Goal: Check status: Check status

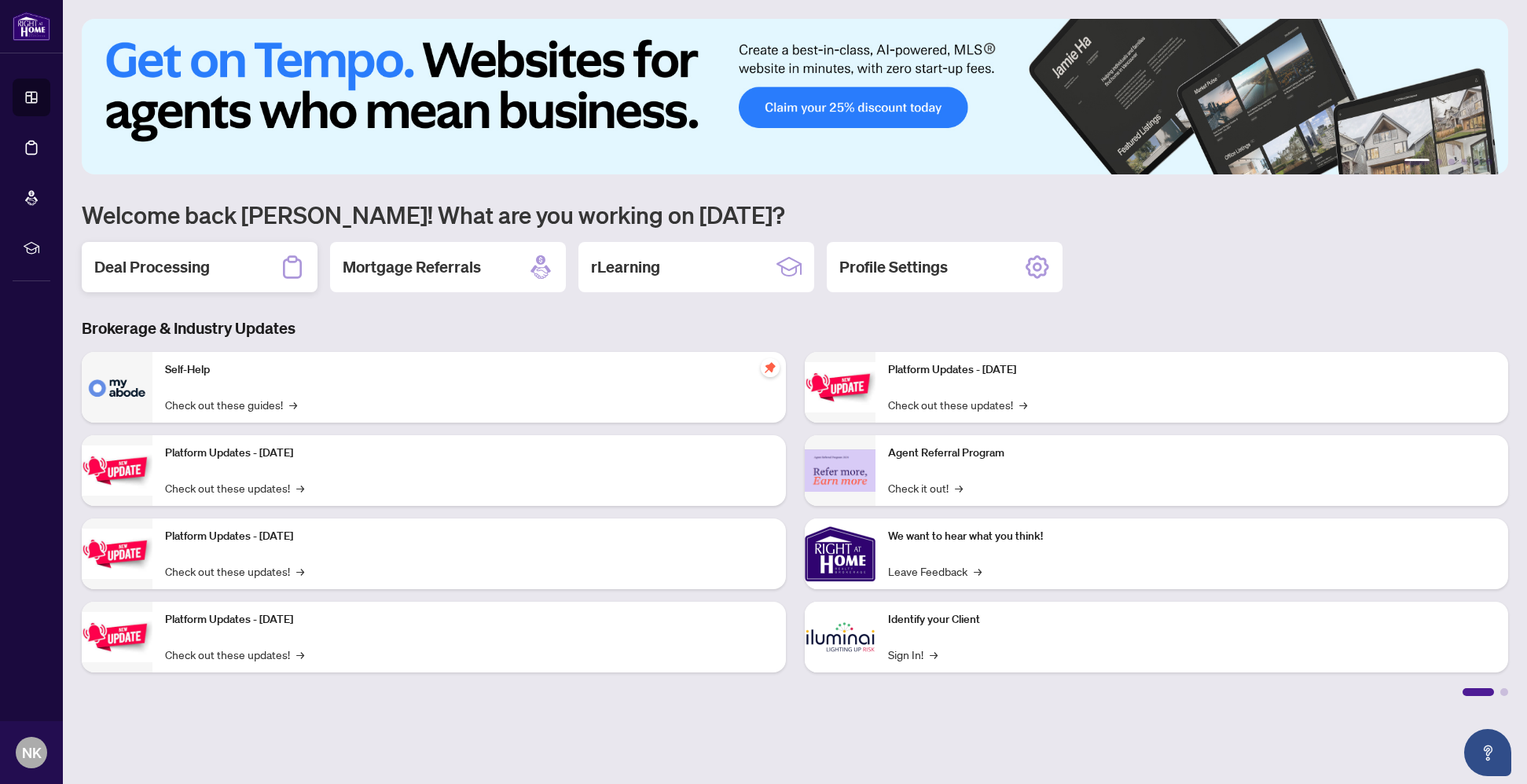
click at [156, 268] on h2 "Deal Processing" at bounding box center [152, 267] width 115 height 22
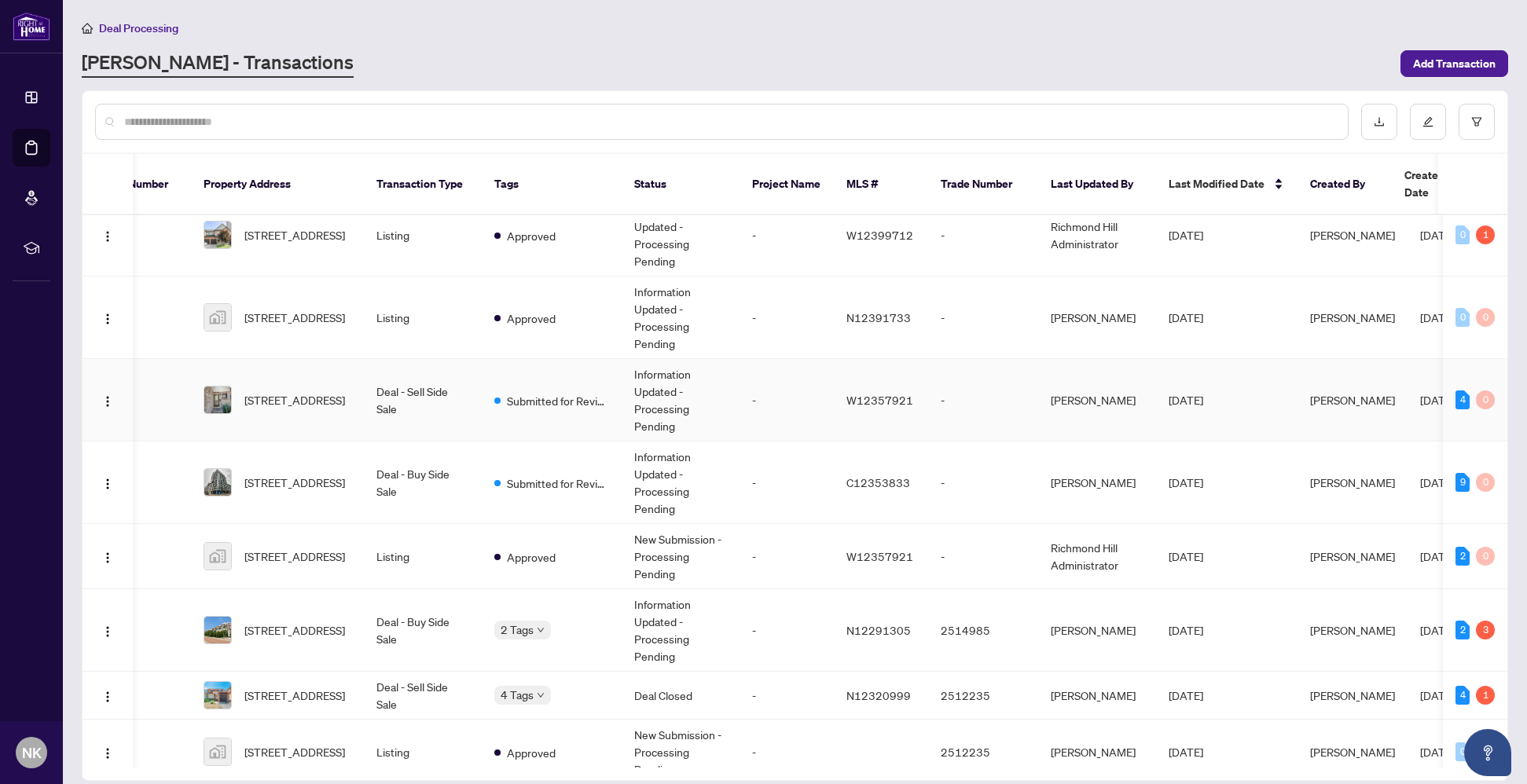
scroll to position [447, 52]
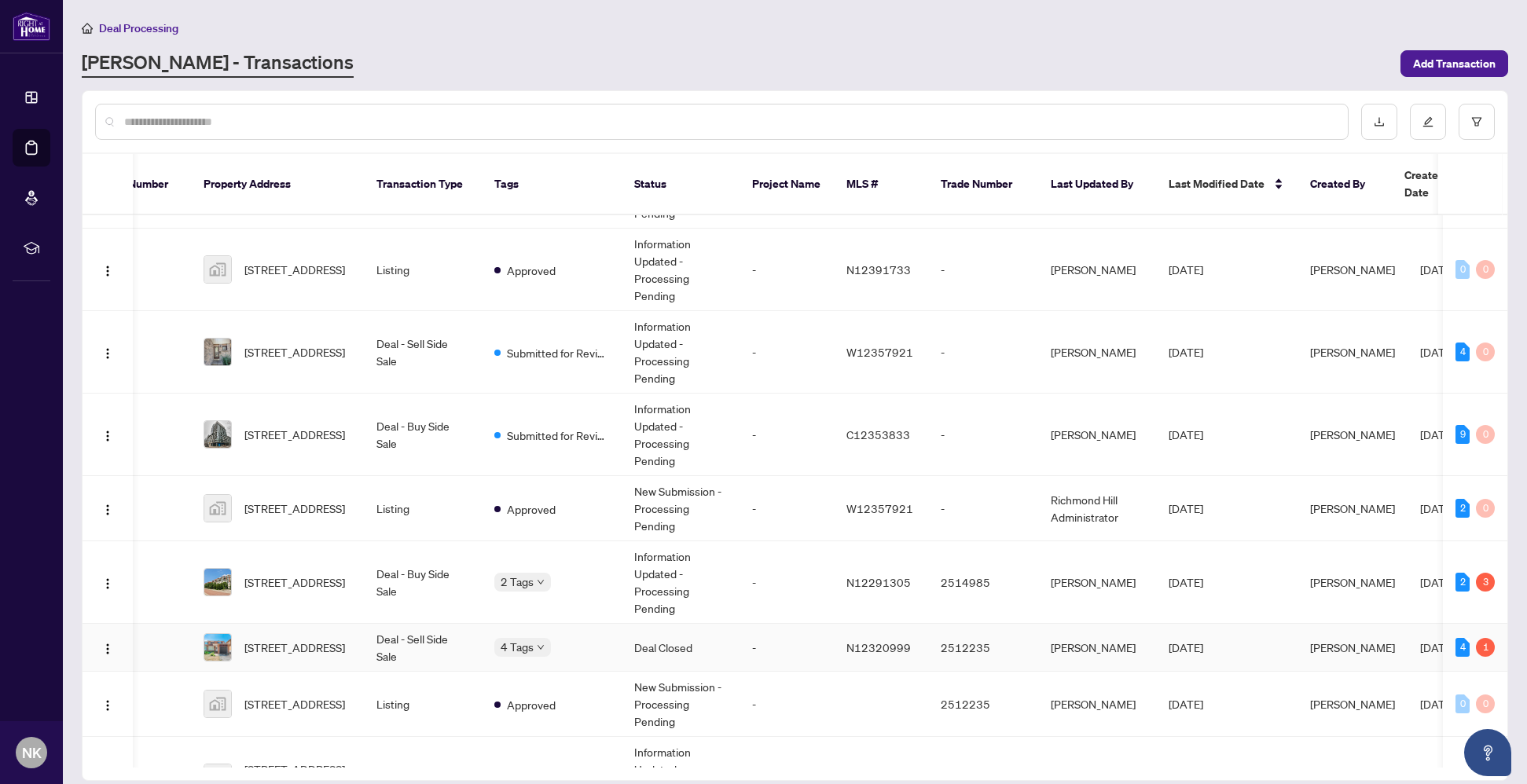
click at [342, 639] on span "[STREET_ADDRESS]" at bounding box center [294, 647] width 100 height 18
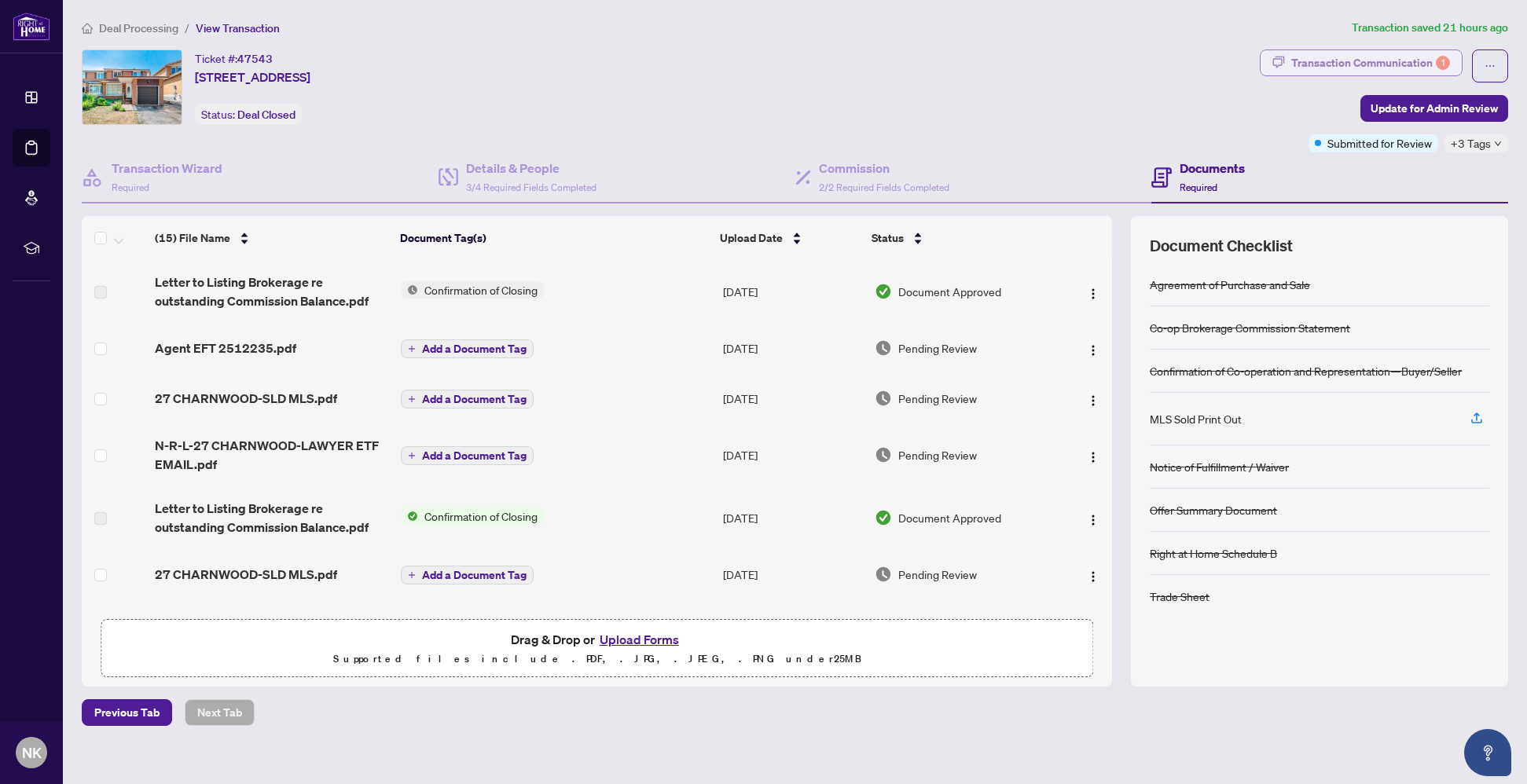
click at [1325, 64] on div "Transaction Communication 1" at bounding box center [1371, 63] width 159 height 25
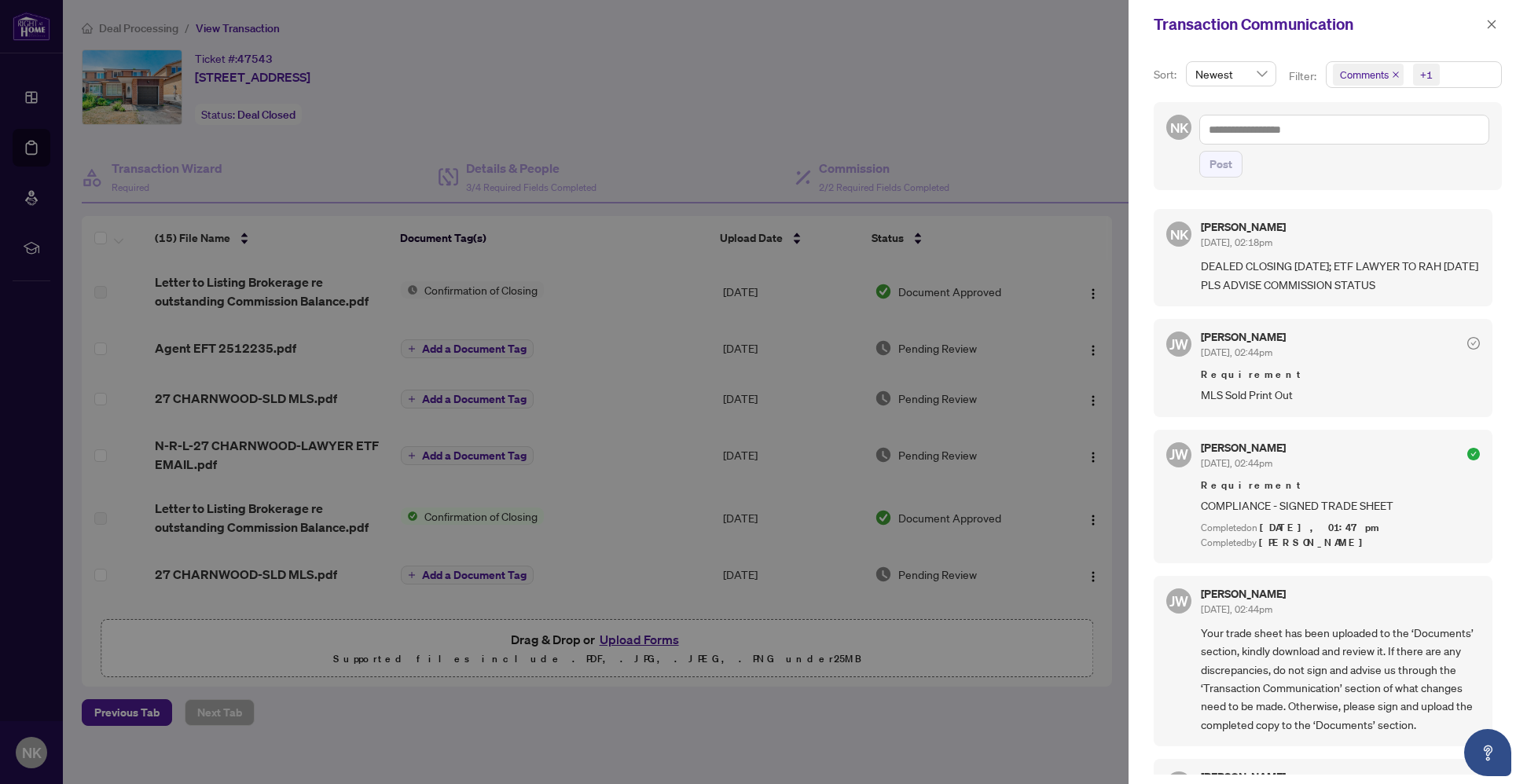
click at [891, 92] on div at bounding box center [764, 392] width 1527 height 784
drag, startPoint x: 1492, startPoint y: 23, endPoint x: 1263, endPoint y: 6, distance: 229.6
click at [1492, 23] on icon "close" at bounding box center [1491, 24] width 11 height 11
